Goal: Task Accomplishment & Management: Use online tool/utility

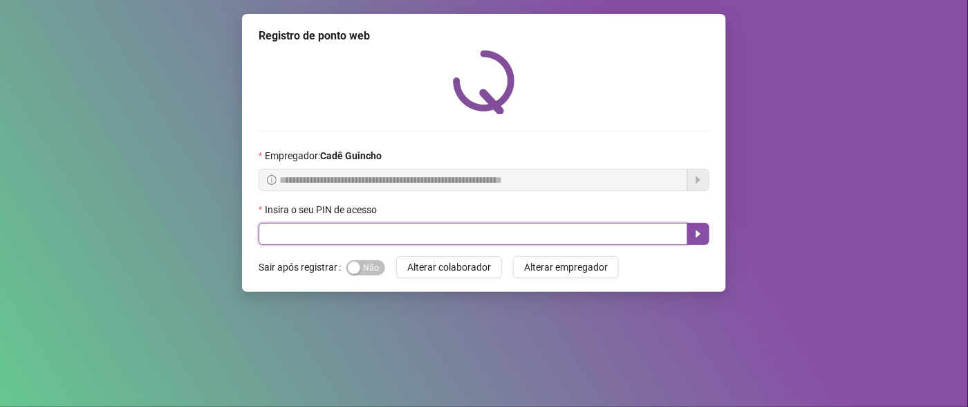
click at [587, 232] on input "text" at bounding box center [474, 234] width 430 height 22
type input "*****"
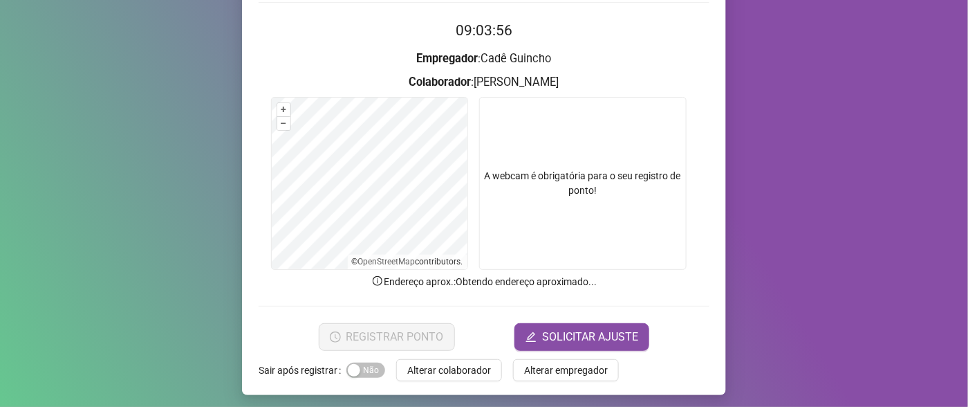
scroll to position [132, 0]
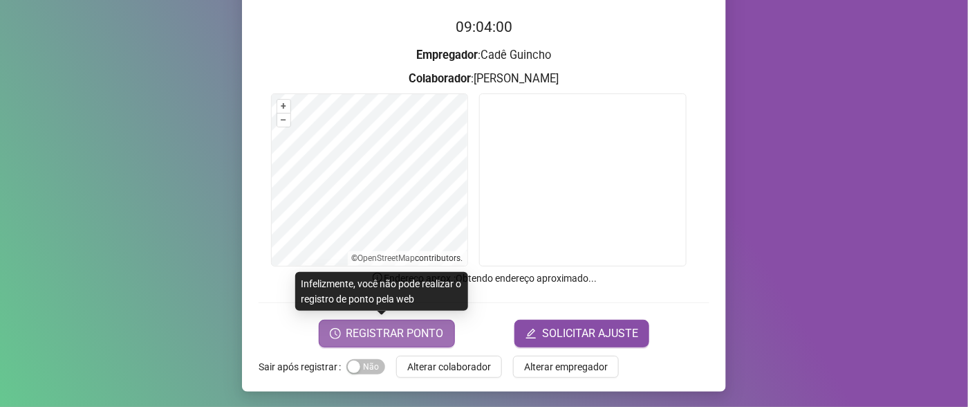
click at [414, 329] on span "REGISTRAR PONTO" at bounding box center [396, 333] width 98 height 17
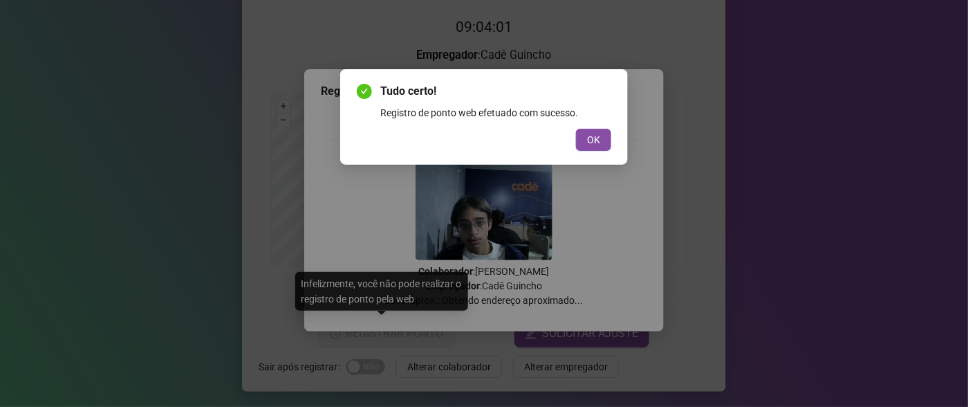
click at [613, 135] on div "Tudo certo! Registro de ponto web efetuado com sucesso. OK" at bounding box center [484, 116] width 288 height 95
click at [608, 136] on button "OK" at bounding box center [593, 140] width 35 height 22
